Goal: Use online tool/utility

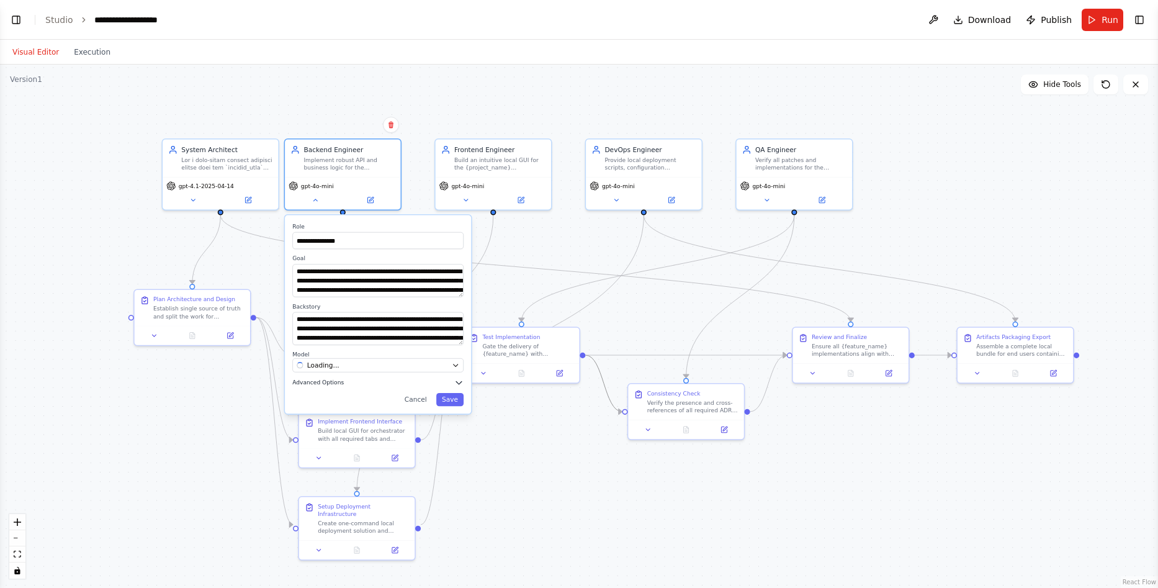
click at [325, 385] on span "Advanced Options" at bounding box center [318, 382] width 52 height 7
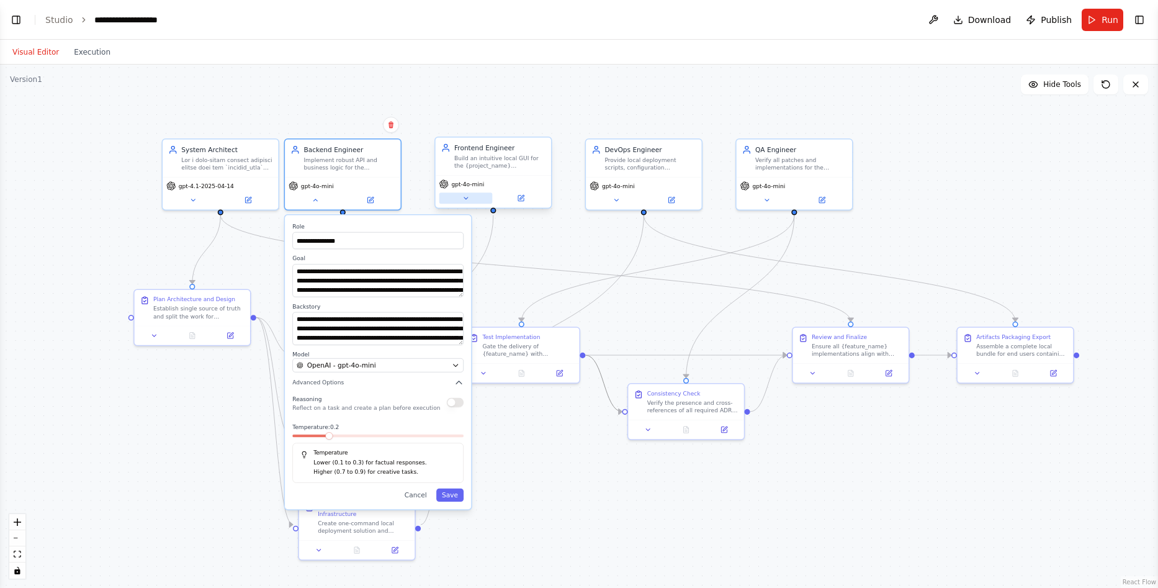
click at [469, 202] on button at bounding box center [465, 197] width 53 height 11
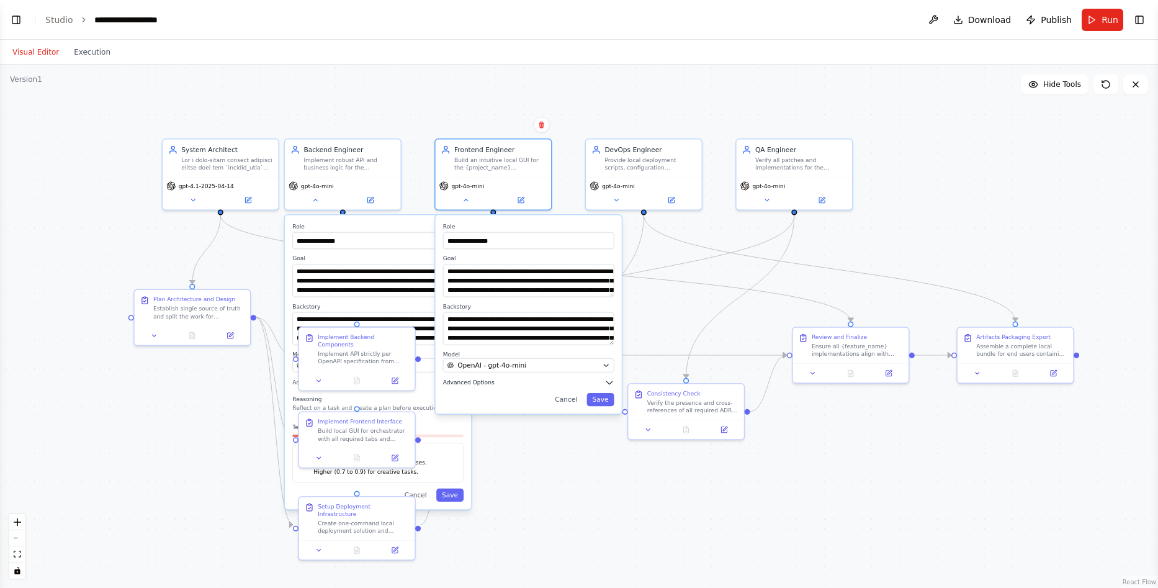
click at [464, 385] on span "Advanced Options" at bounding box center [469, 382] width 52 height 7
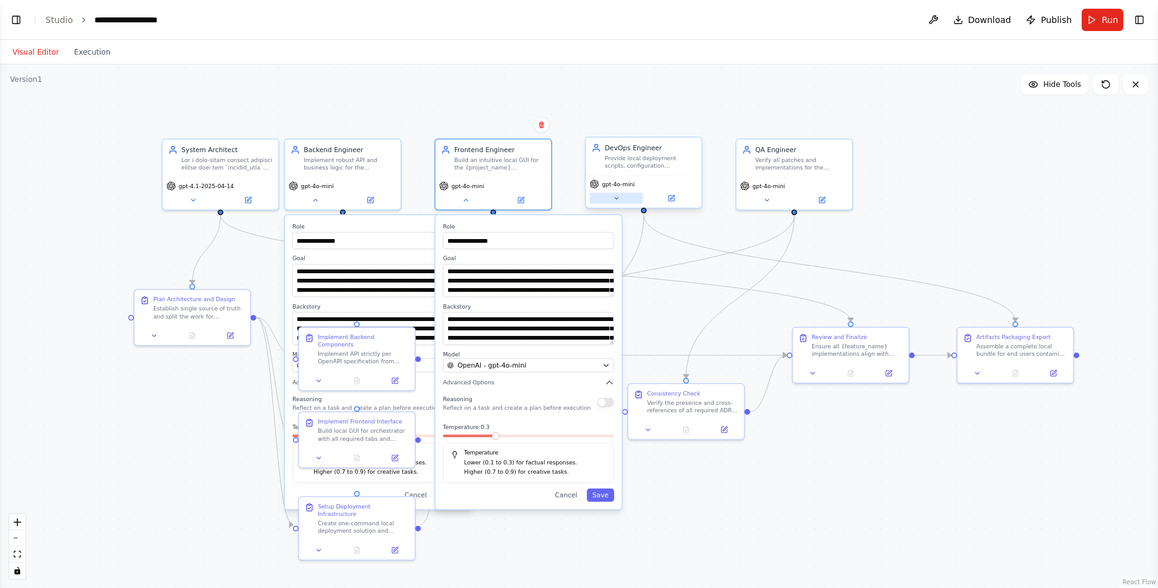
click at [608, 196] on button at bounding box center [616, 197] width 53 height 11
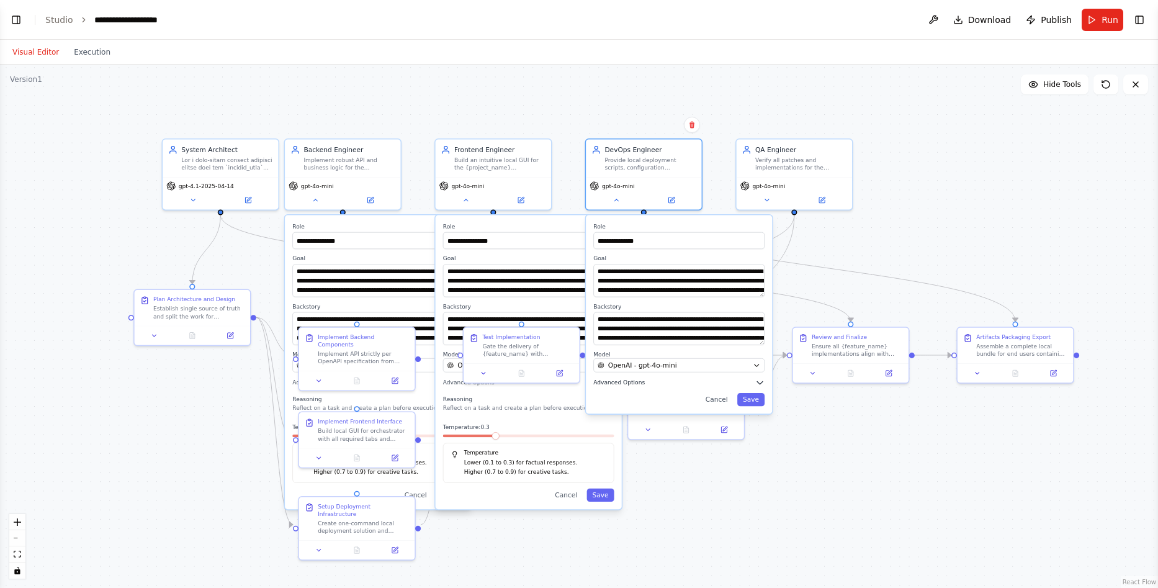
click at [619, 384] on span "Advanced Options" at bounding box center [619, 382] width 52 height 7
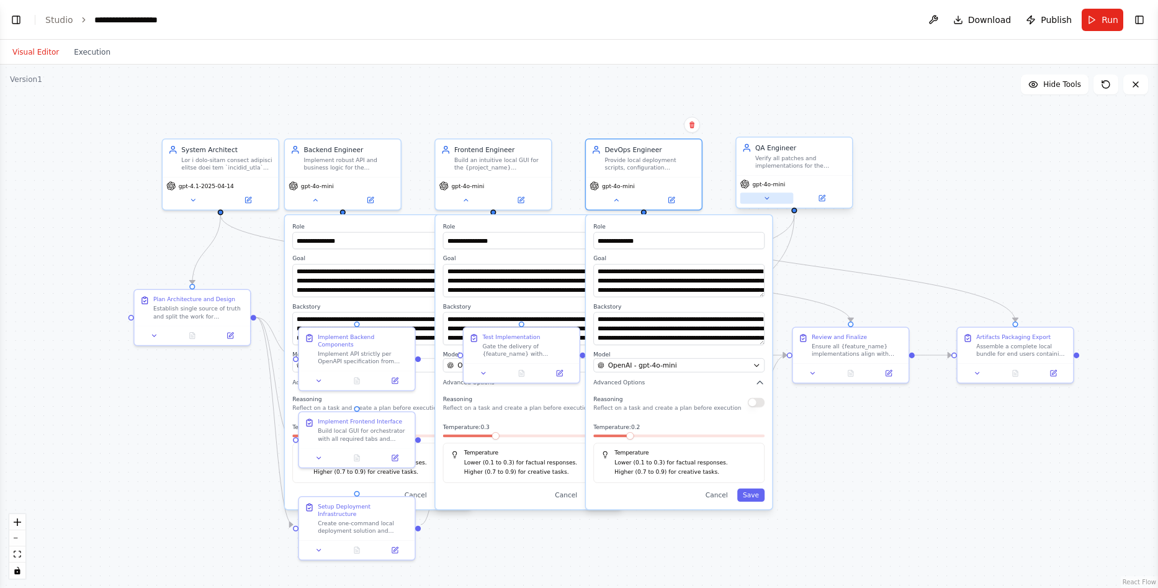
click at [757, 199] on button at bounding box center [766, 197] width 53 height 11
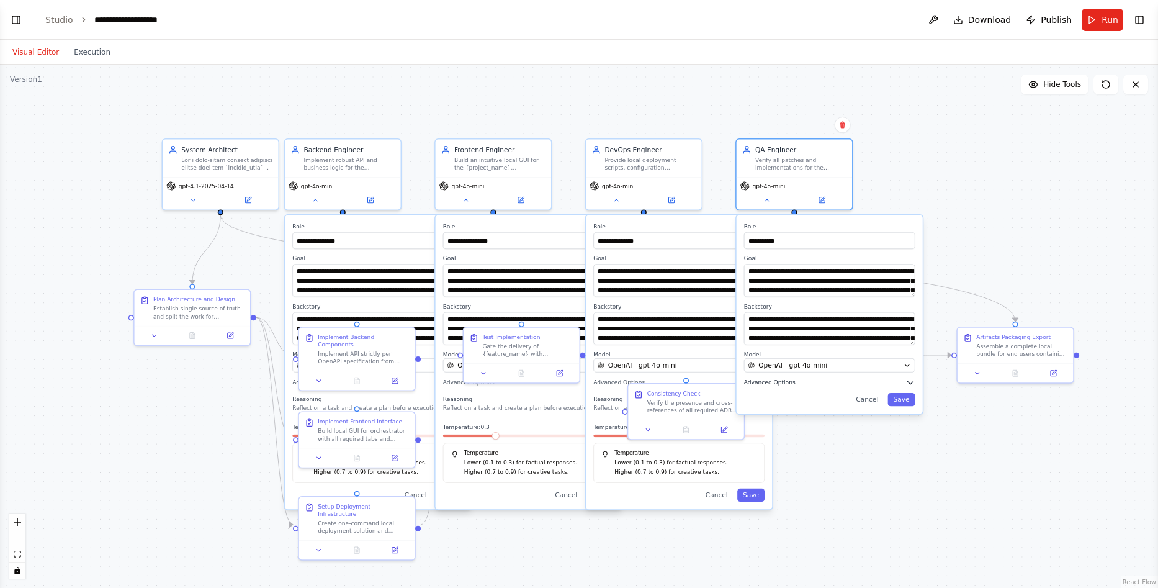
click at [779, 382] on span "Advanced Options" at bounding box center [770, 382] width 52 height 7
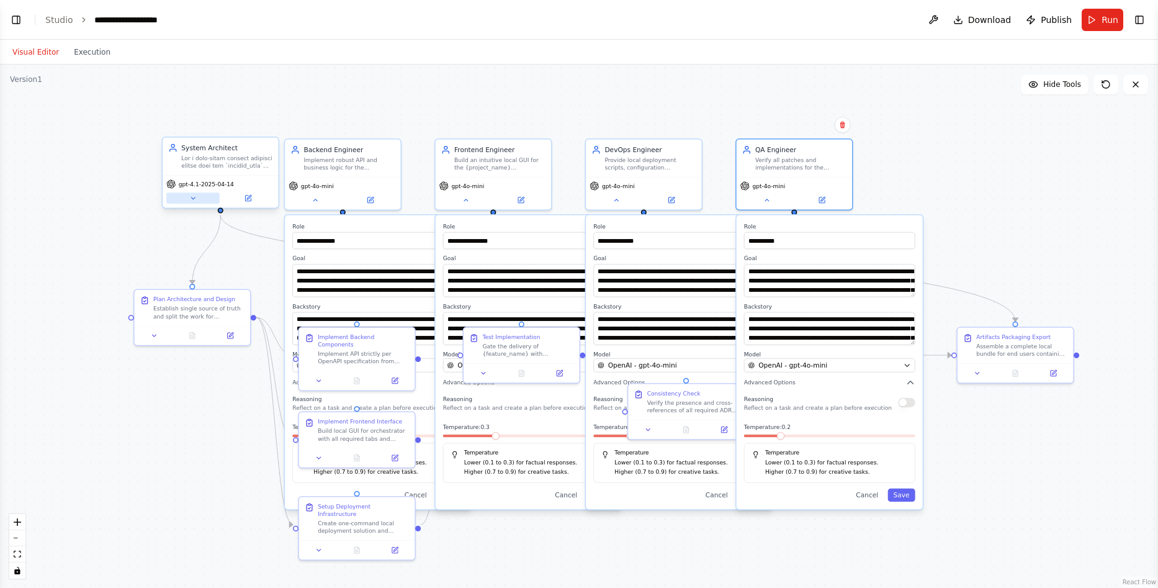
click at [202, 197] on button at bounding box center [192, 197] width 53 height 11
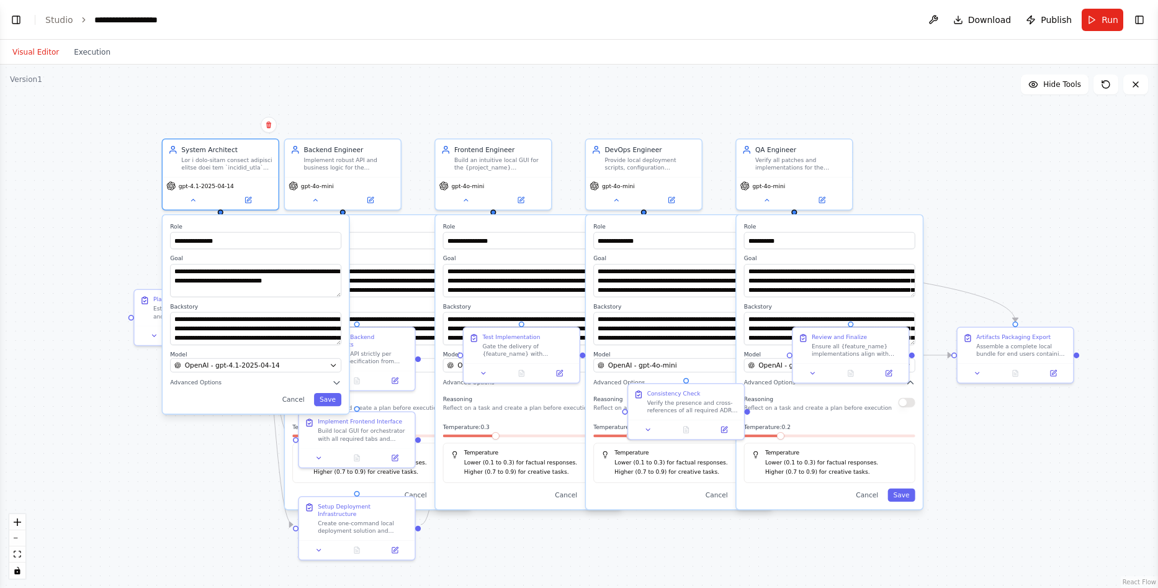
click at [495, 504] on div "**********" at bounding box center [529, 362] width 186 height 294
click at [305, 401] on button "Cancel" at bounding box center [294, 399] width 34 height 13
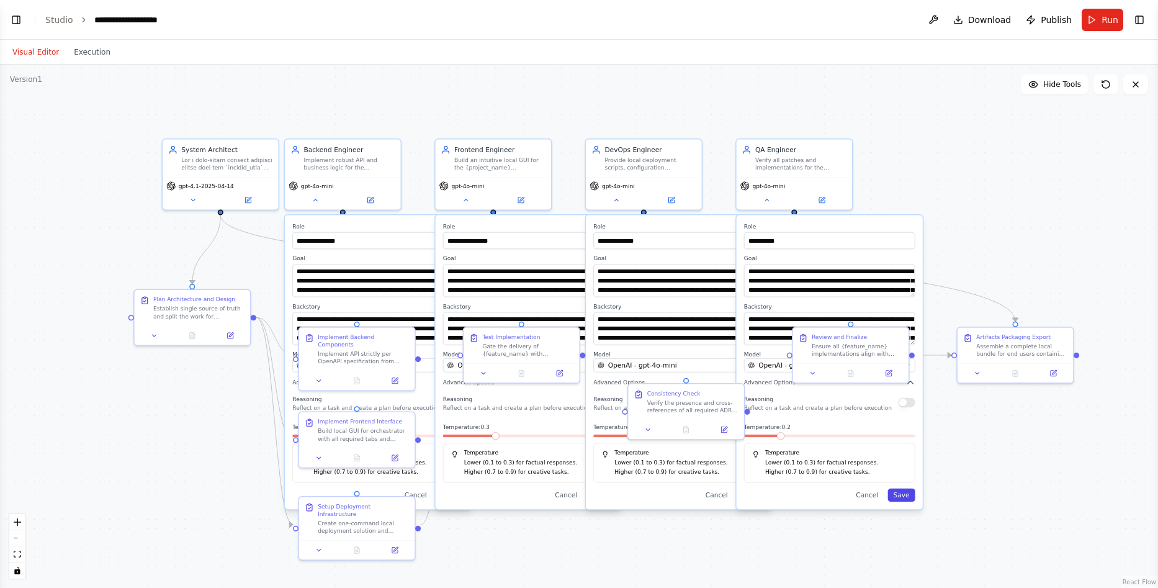
click at [902, 493] on button "Save" at bounding box center [900, 494] width 27 height 13
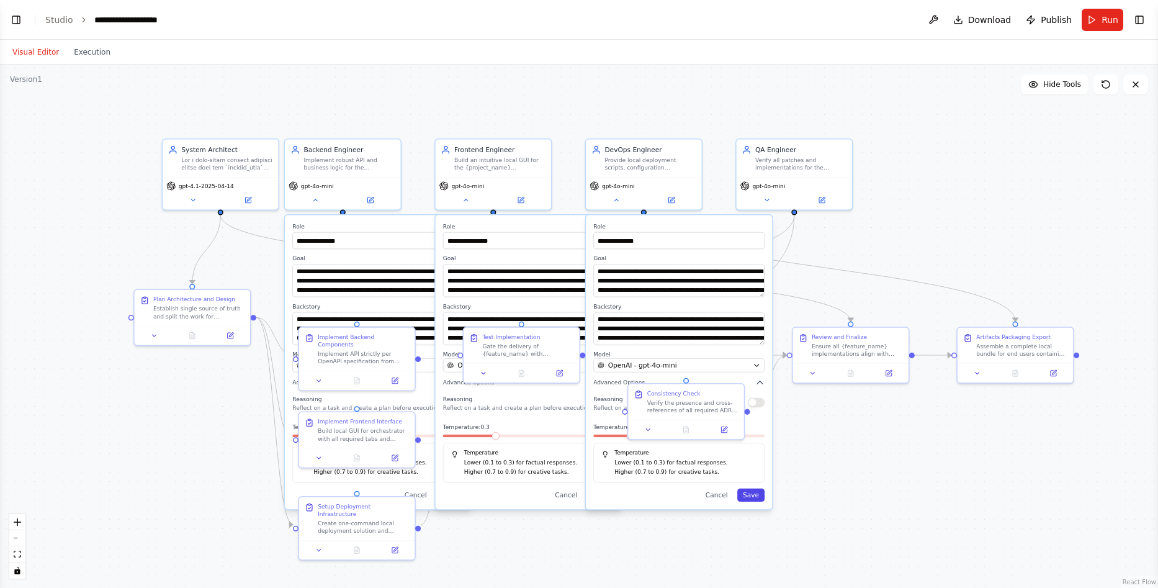
click at [756, 499] on button "Save" at bounding box center [750, 494] width 27 height 13
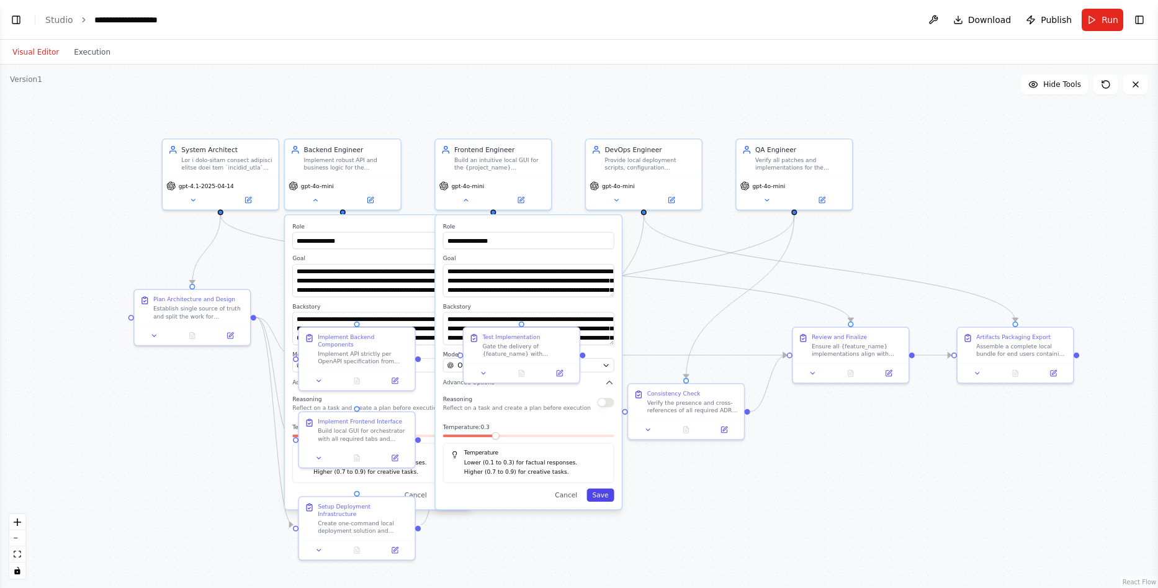
click at [604, 500] on button "Save" at bounding box center [599, 494] width 27 height 13
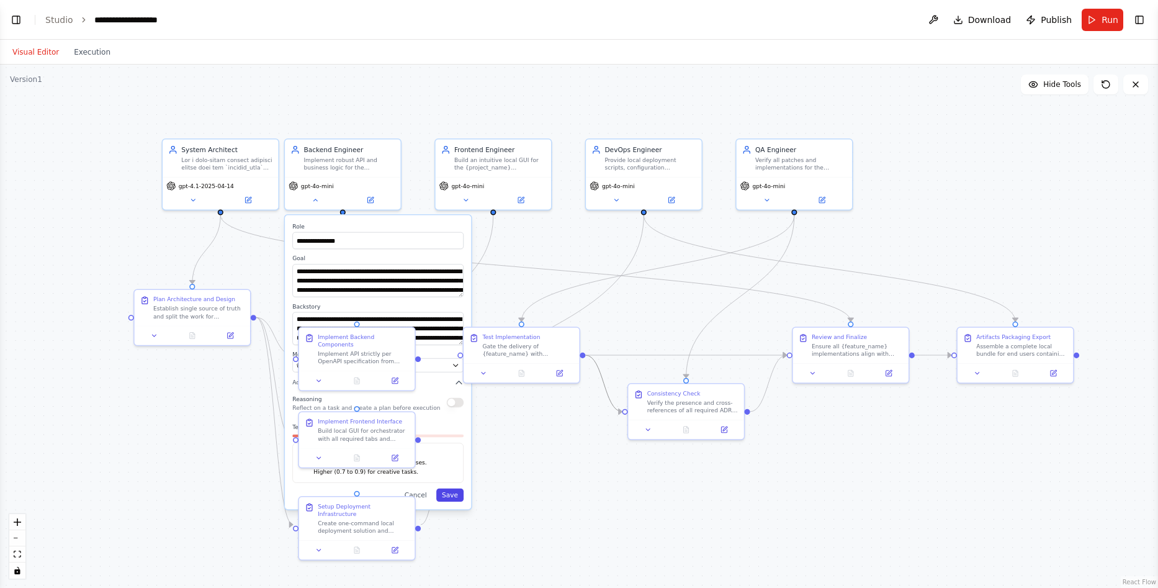
click at [455, 500] on button "Save" at bounding box center [449, 494] width 27 height 13
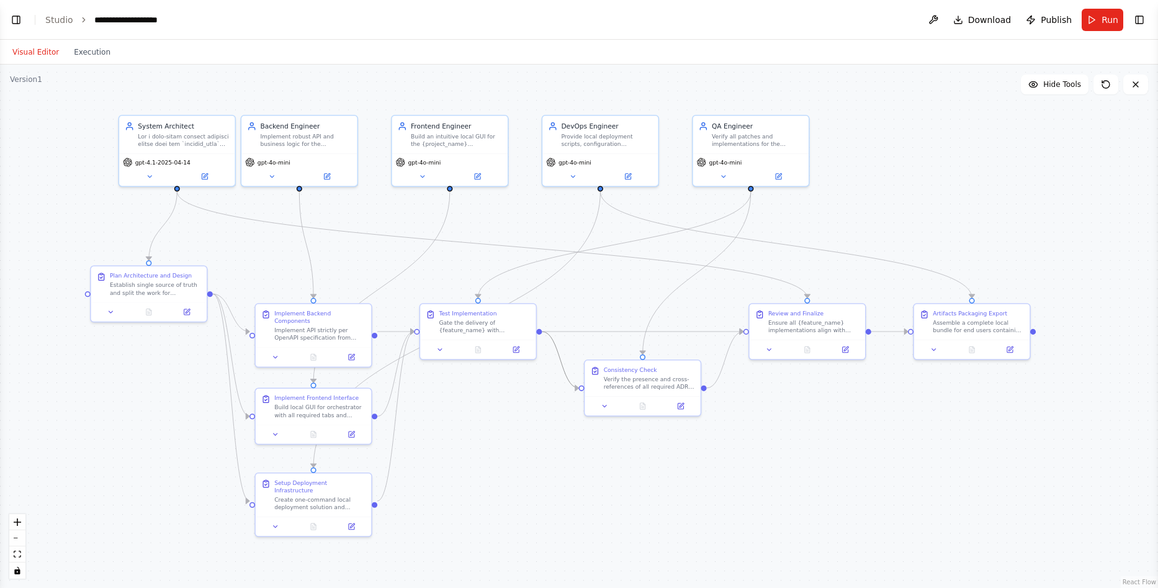
drag, startPoint x: 533, startPoint y: 471, endPoint x: 490, endPoint y: 447, distance: 49.4
click at [724, 176] on icon at bounding box center [723, 175] width 4 height 2
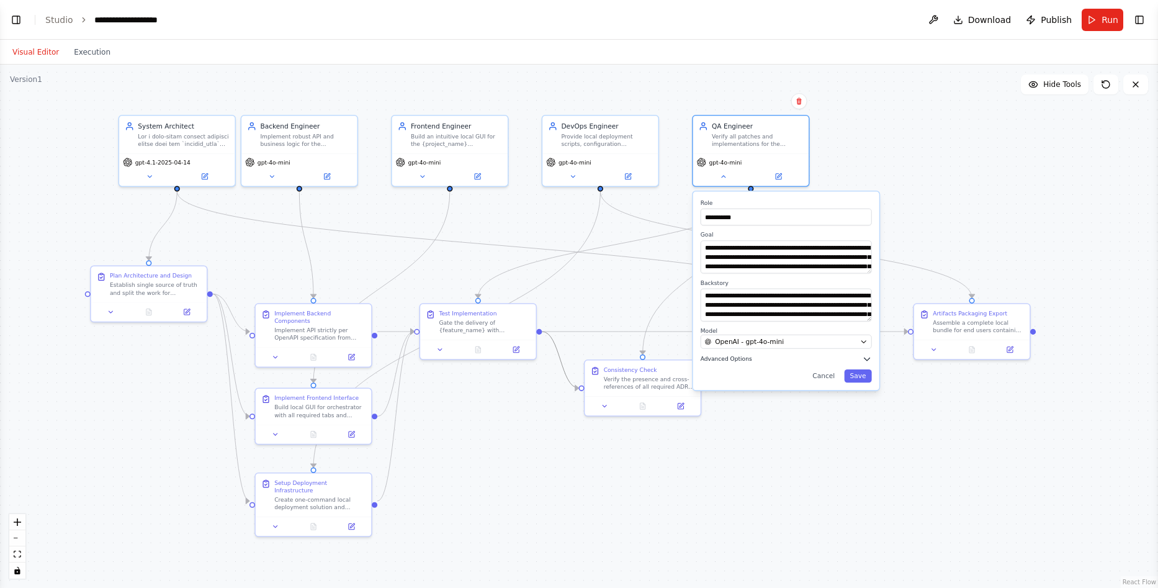
click at [742, 361] on span "Advanced Options" at bounding box center [727, 358] width 52 height 7
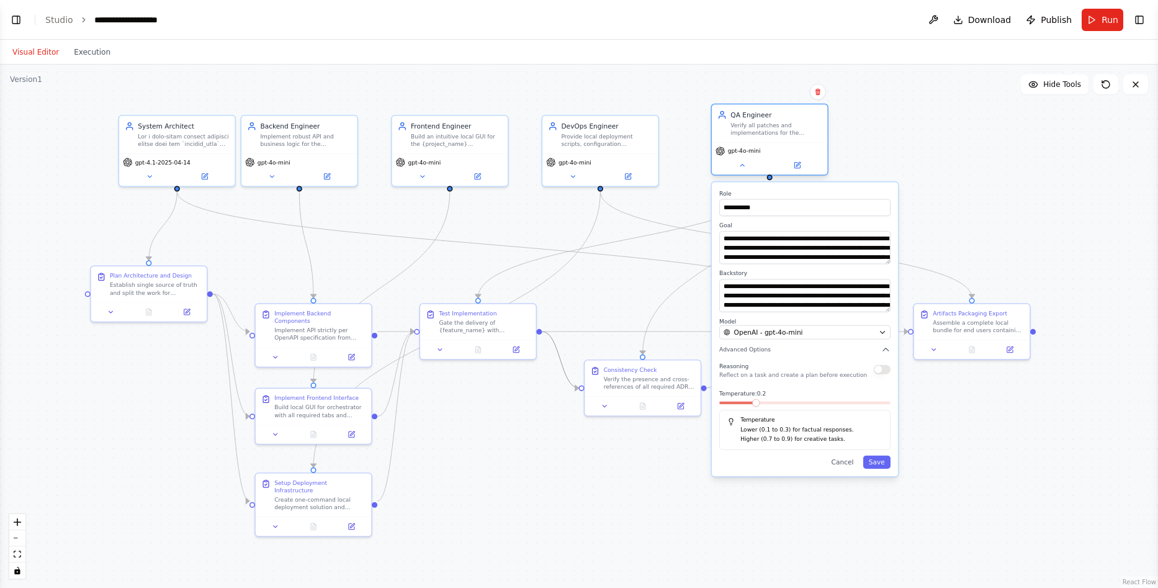
drag, startPoint x: 764, startPoint y: 153, endPoint x: 789, endPoint y: 146, distance: 26.3
click at [789, 146] on div "gpt-4o-mini" at bounding box center [769, 158] width 115 height 32
click at [565, 519] on div ".deletable-edge-delete-btn { width: 20px; height: 20px; border: 0px solid #ffff…" at bounding box center [579, 326] width 1158 height 523
click at [93, 51] on button "Execution" at bounding box center [92, 52] width 52 height 15
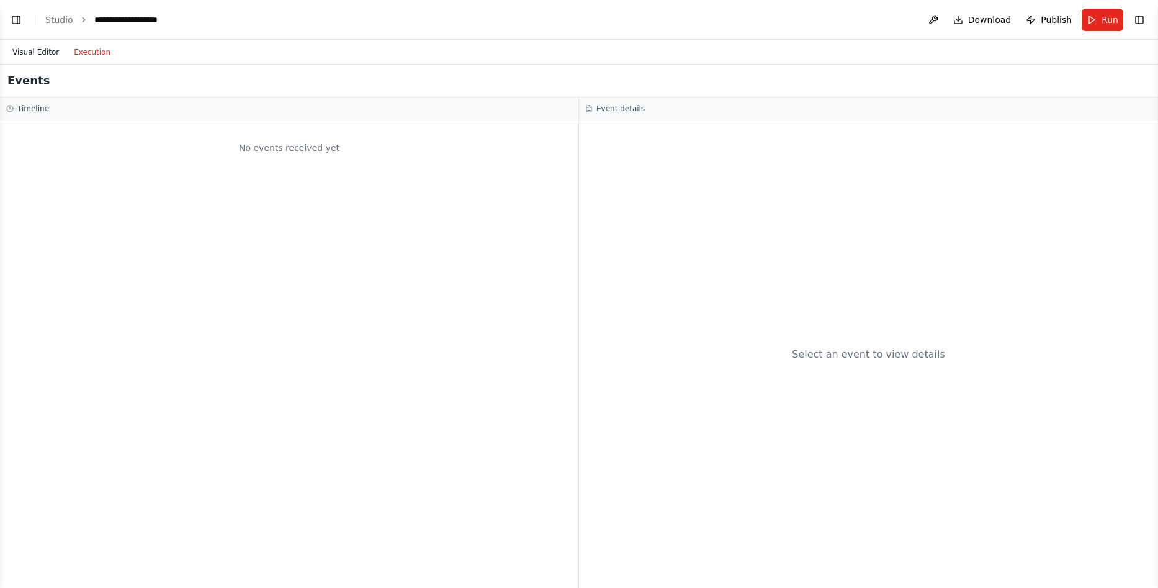
click at [47, 51] on button "Visual Editor" at bounding box center [35, 52] width 61 height 15
